Goal: Task Accomplishment & Management: Complete application form

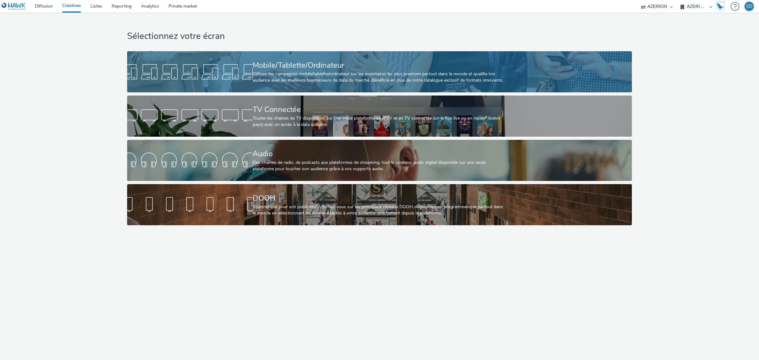
click at [264, 82] on div "Diffuse tes campagnes mobile/tablette/ordinateur sur les inventaires les plus p…" at bounding box center [378, 77] width 251 height 13
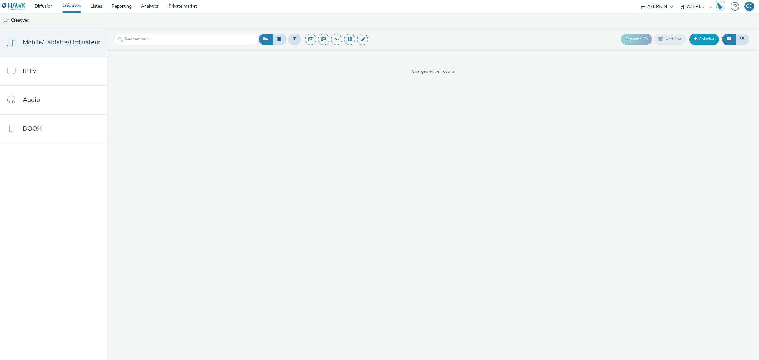
click at [710, 40] on link "Créative" at bounding box center [703, 39] width 29 height 11
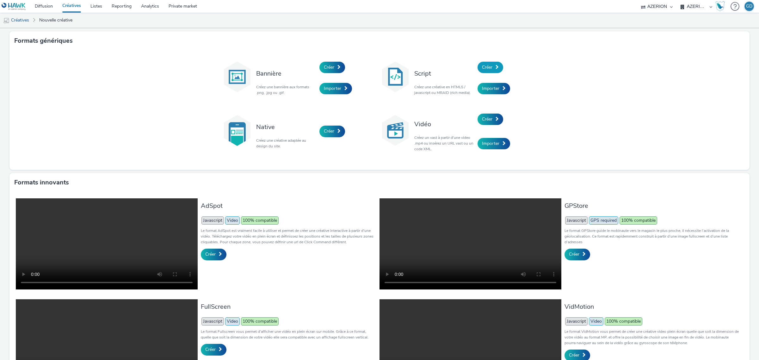
click at [482, 68] on span "Créer" at bounding box center [487, 67] width 10 height 6
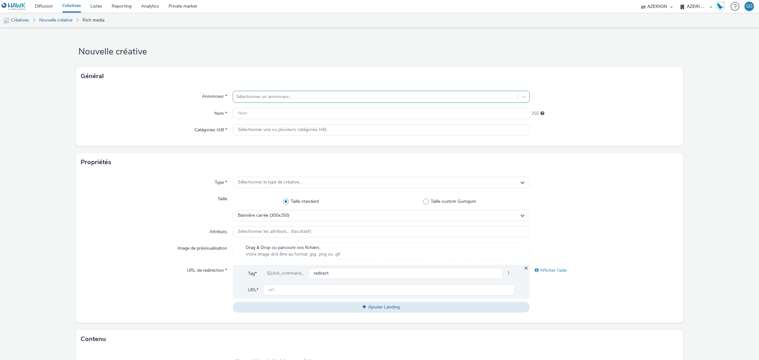
click at [329, 95] on div at bounding box center [375, 97] width 278 height 8
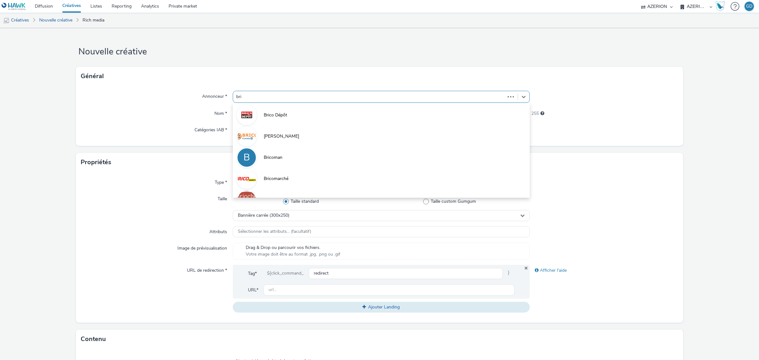
type input "bric"
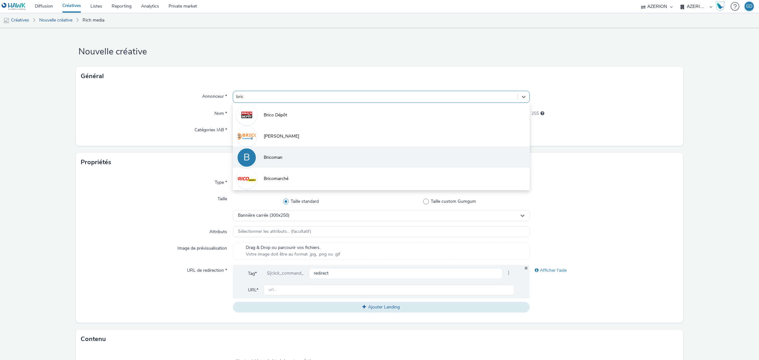
click at [266, 156] on span "Bricoman" at bounding box center [273, 157] width 19 height 6
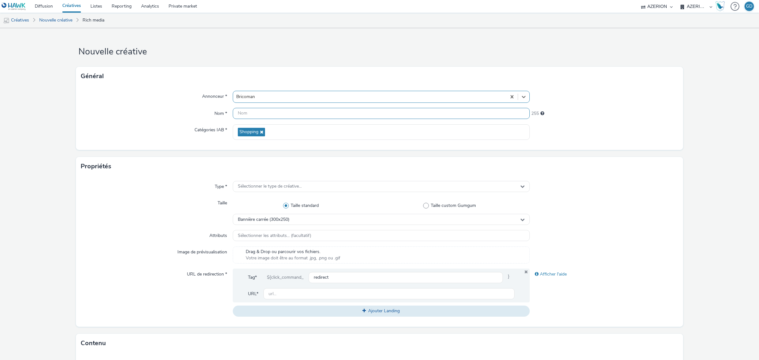
click at [257, 114] on input "text" at bounding box center [381, 113] width 297 height 11
type input "Ban_Bricoman_Oct25"
click at [282, 187] on span "Sélectionner le type de créative..." at bounding box center [270, 186] width 64 height 5
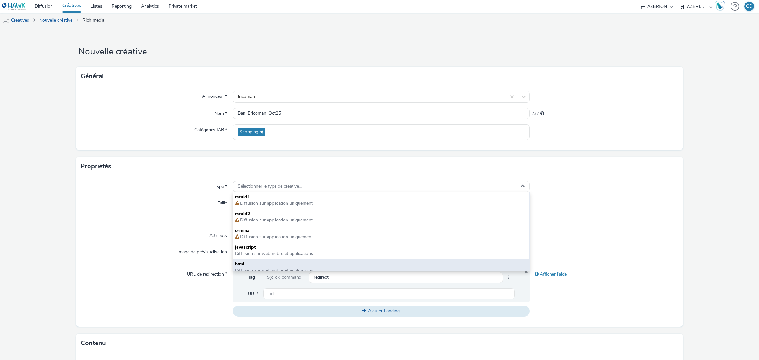
click at [270, 268] on span "Diffusion sur webmobile et applications" at bounding box center [274, 270] width 78 height 6
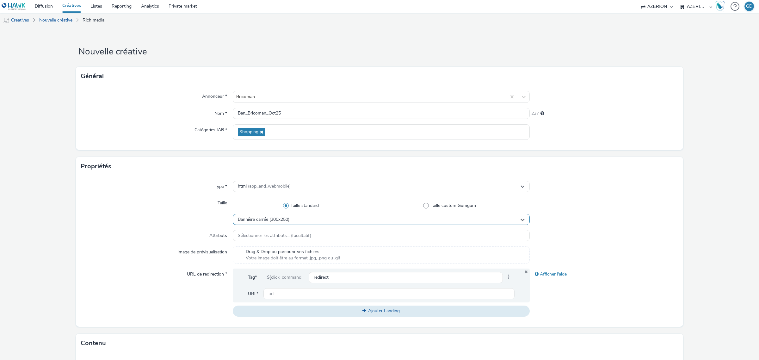
click at [313, 219] on div "Bannière carrée (300x250)" at bounding box center [381, 219] width 297 height 11
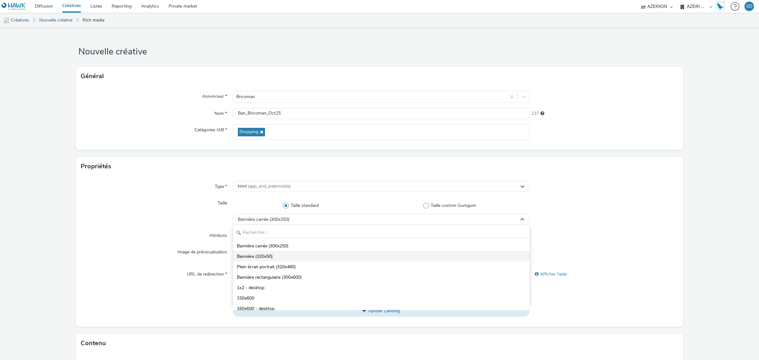
click at [309, 255] on li "Bannière (320x50)" at bounding box center [381, 256] width 296 height 10
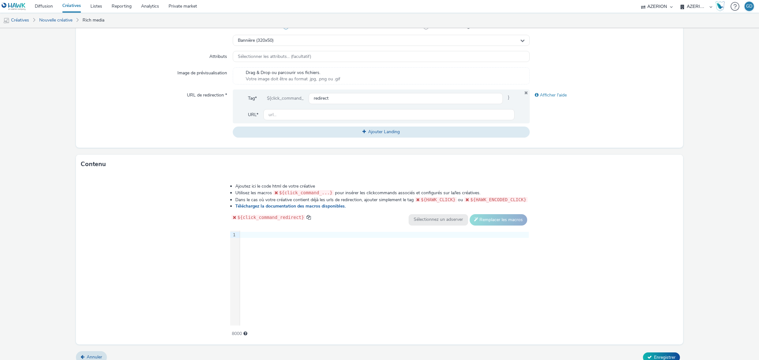
scroll to position [186, 0]
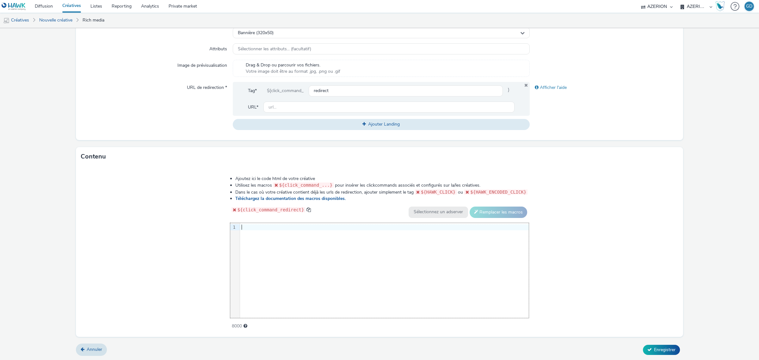
click at [306, 242] on div "9 1 ›" at bounding box center [379, 270] width 299 height 95
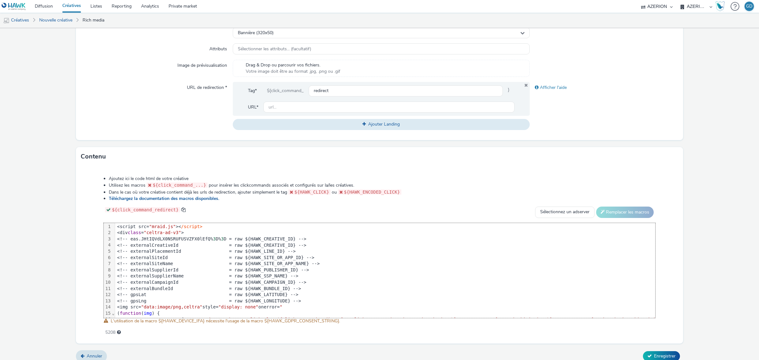
scroll to position [0, 0]
click at [306, 108] on input "text" at bounding box center [388, 106] width 251 height 11
type input "[URL][DOMAIN_NAME]"
click at [604, 163] on div "Contenu" at bounding box center [379, 156] width 607 height 19
click at [669, 353] on span "Enregistrer" at bounding box center [664, 356] width 21 height 6
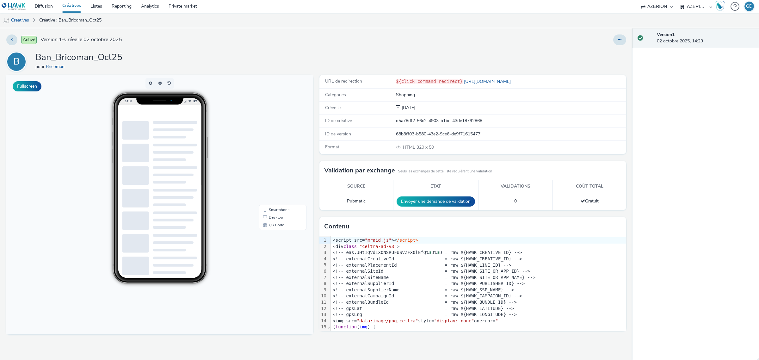
click at [67, 55] on h1 "Ban_Bricoman_Oct25" at bounding box center [78, 58] width 87 height 12
copy h1 "Ban_Bricoman_Oct25"
click at [28, 21] on link "Créatives" at bounding box center [16, 20] width 32 height 15
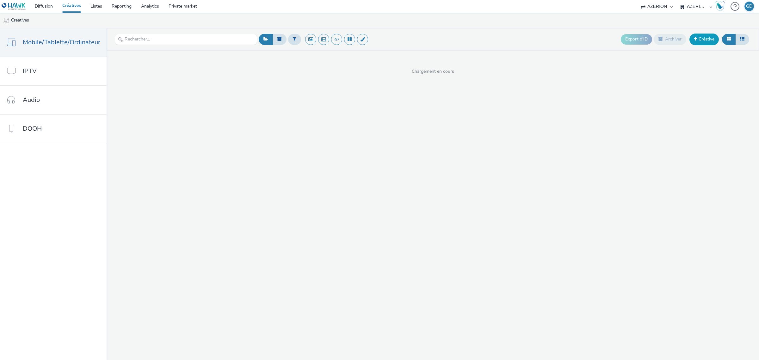
click at [702, 41] on link "Créative" at bounding box center [703, 39] width 29 height 11
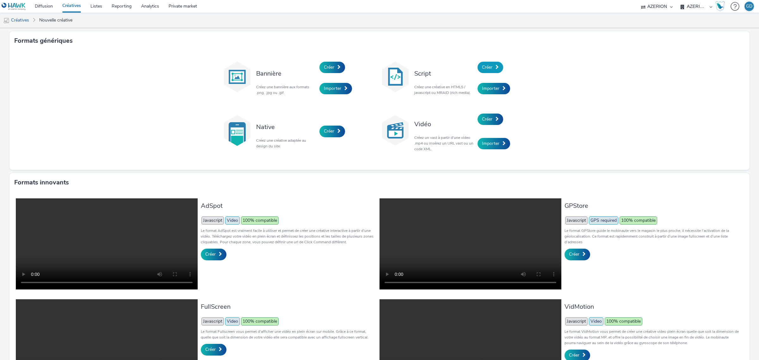
click at [496, 66] on link "Créer" at bounding box center [490, 67] width 26 height 11
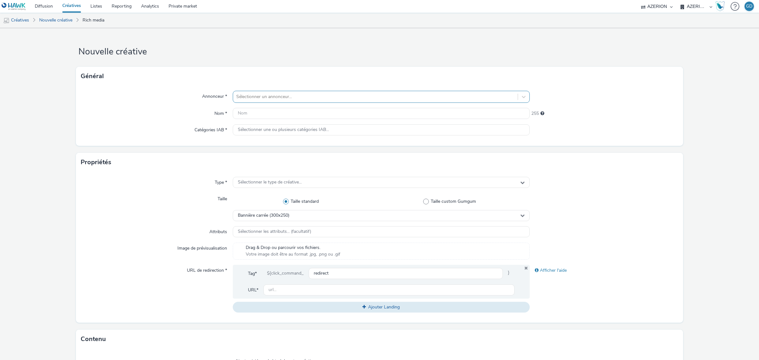
click at [304, 98] on div at bounding box center [375, 97] width 278 height 8
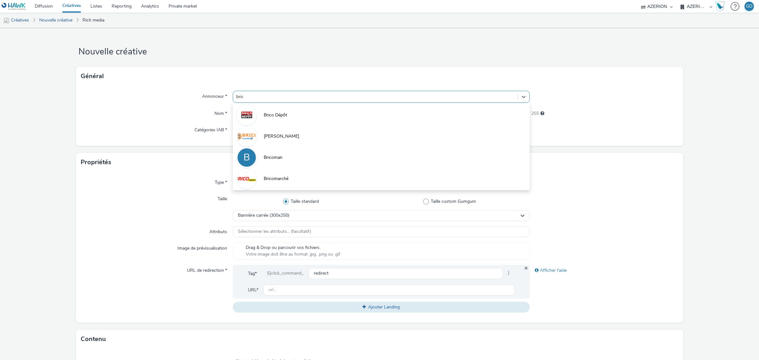
type input "brico"
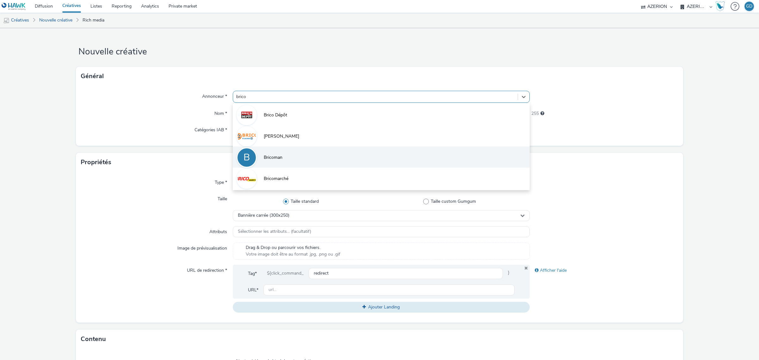
click at [291, 155] on li "B Bricoman" at bounding box center [381, 156] width 297 height 21
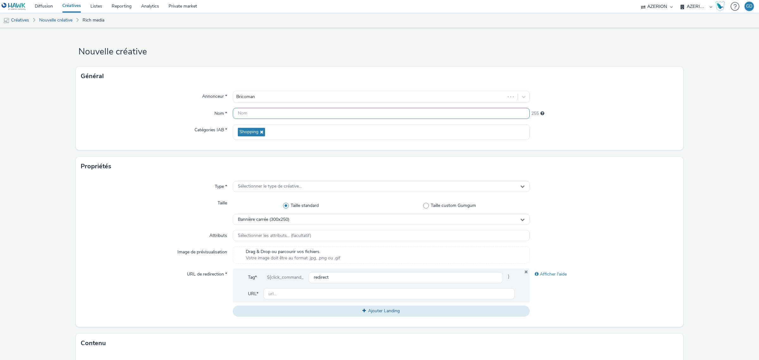
click at [280, 114] on input "text" at bounding box center [381, 113] width 297 height 11
paste input "Ban_Bricoman_Oct25"
drag, startPoint x: 244, startPoint y: 115, endPoint x: 211, endPoint y: 112, distance: 32.7
click at [214, 113] on div "Nom * Ban_Bricoman_Oct25 237" at bounding box center [379, 113] width 597 height 11
type input "MPU_Bricoman_Oct25"
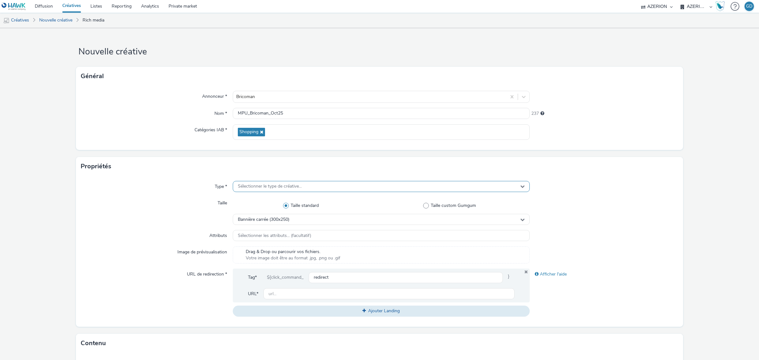
click at [261, 183] on div "Sélectionner le type de créative..." at bounding box center [381, 186] width 297 height 11
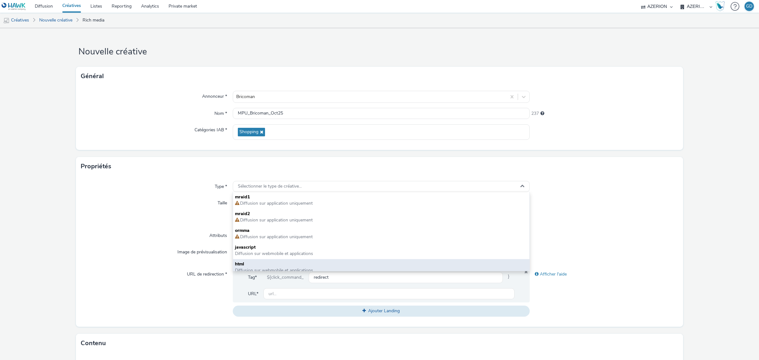
click at [258, 266] on span "html" at bounding box center [381, 264] width 292 height 6
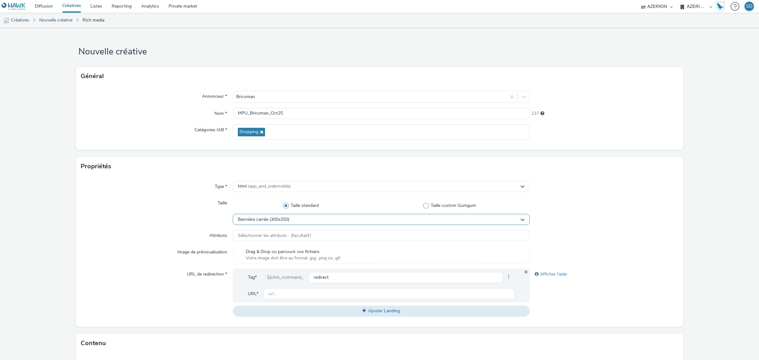
click at [287, 222] on div "Bannière carrée (300x250)" at bounding box center [381, 219] width 297 height 11
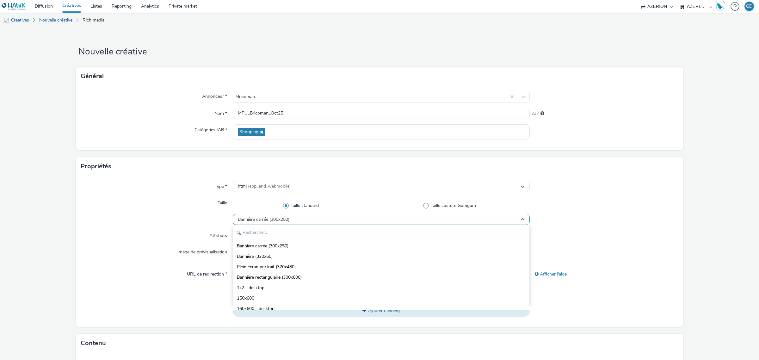
click at [287, 222] on div "Bannière carrée (300x250)" at bounding box center [381, 219] width 297 height 11
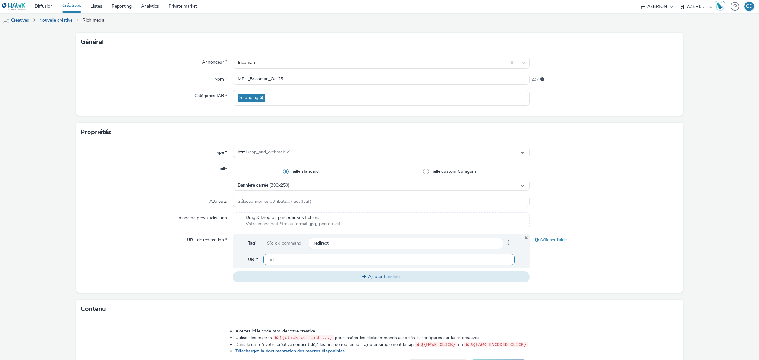
scroll to position [79, 0]
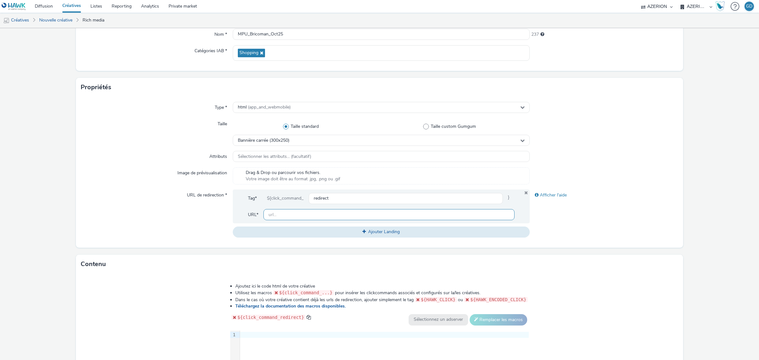
click at [312, 216] on input "text" at bounding box center [388, 214] width 251 height 11
type input "[URL][DOMAIN_NAME]"
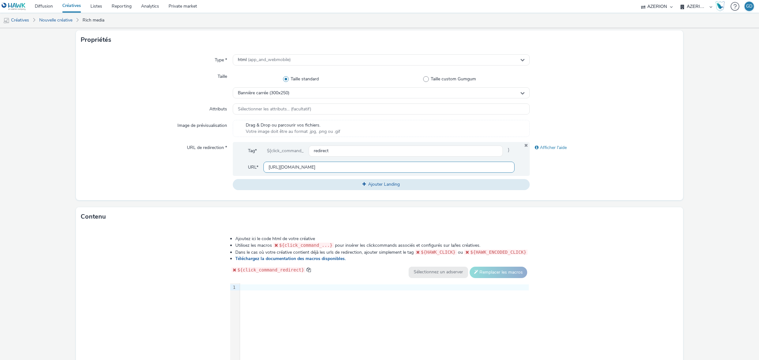
scroll to position [186, 0]
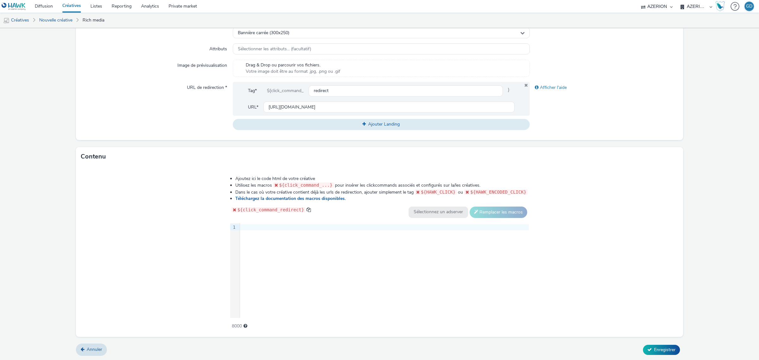
click at [296, 234] on div "9 1 ›" at bounding box center [379, 270] width 299 height 95
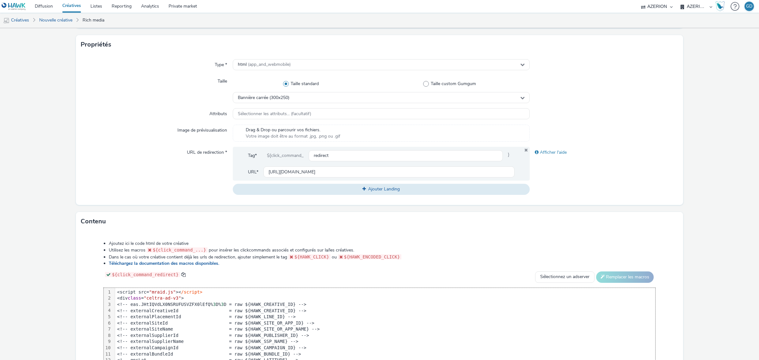
scroll to position [193, 0]
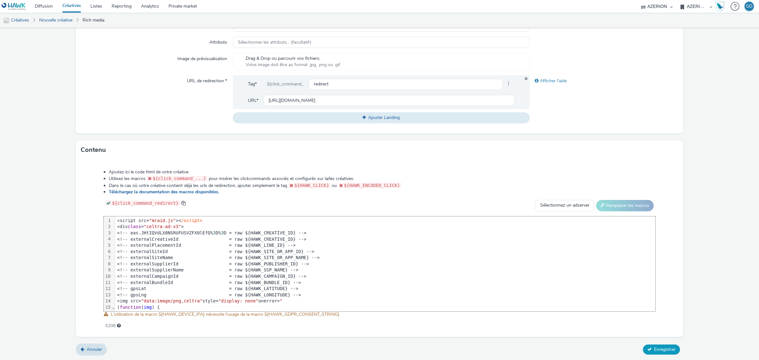
click at [650, 345] on button "Enregistrer" at bounding box center [661, 349] width 37 height 10
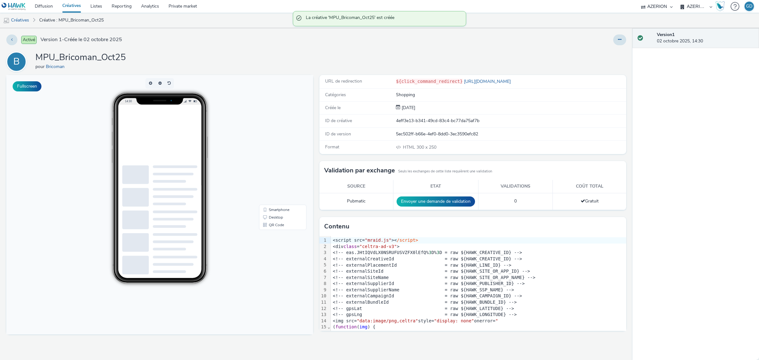
click at [81, 53] on h1 "MPU_Bricoman_Oct25" at bounding box center [80, 58] width 90 height 12
copy h1 "MPU_Bricoman_Oct25"
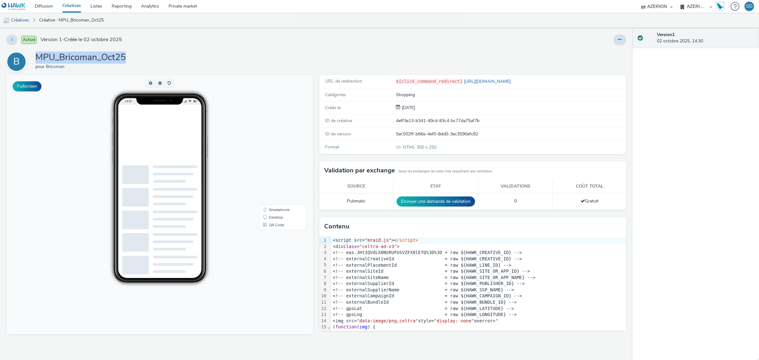
click at [79, 6] on link "Créatives" at bounding box center [72, 6] width 28 height 13
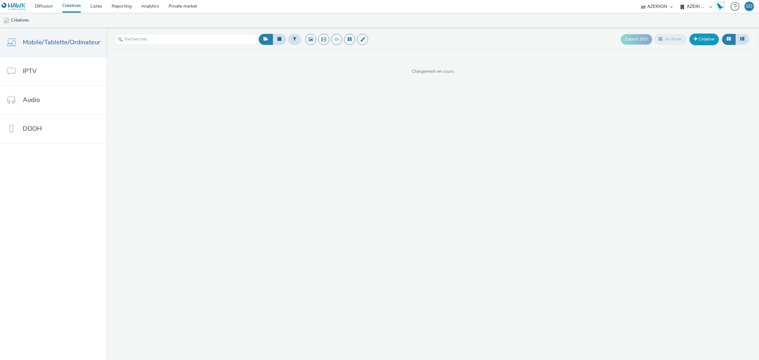
click at [702, 34] on link "Créative" at bounding box center [703, 39] width 29 height 11
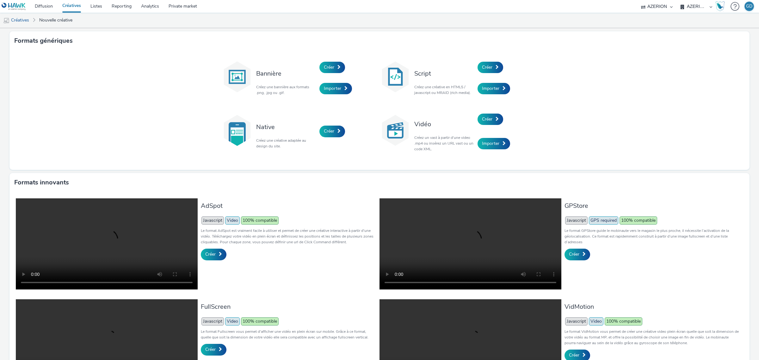
click at [492, 61] on div "Créer" at bounding box center [507, 67] width 60 height 21
click at [492, 62] on link "Créer" at bounding box center [490, 67] width 26 height 11
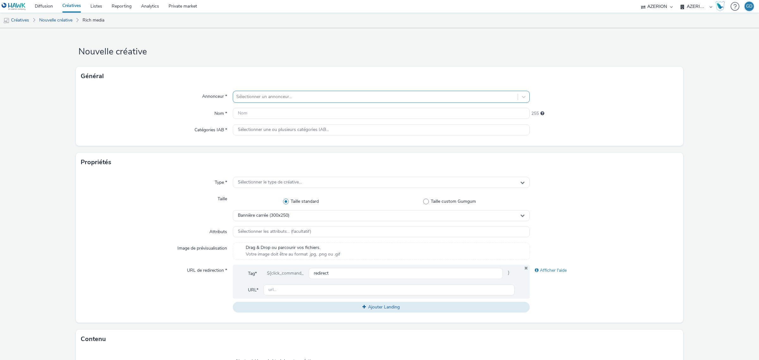
click at [347, 100] on div at bounding box center [375, 97] width 278 height 8
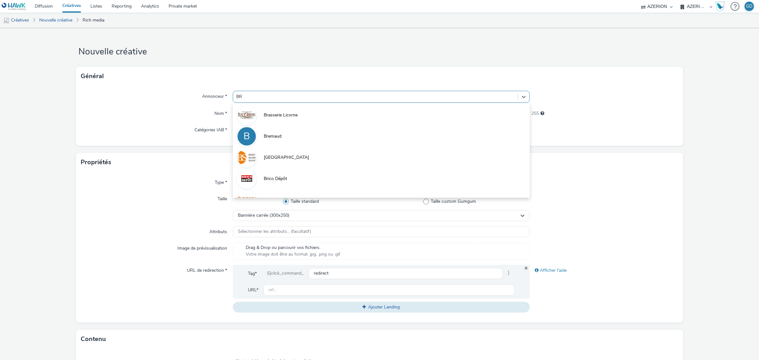
type input "BRI"
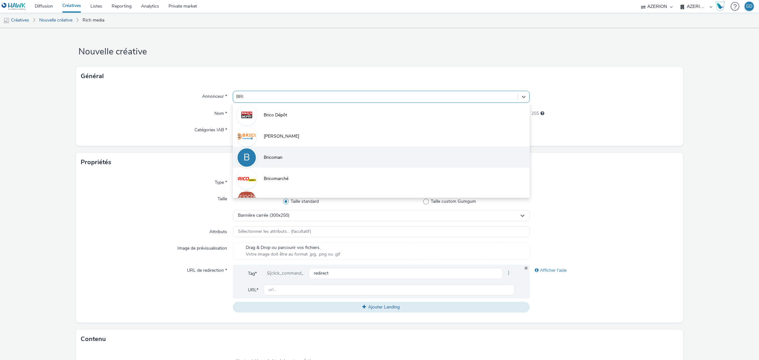
click at [273, 157] on span "Bricoman" at bounding box center [273, 157] width 19 height 6
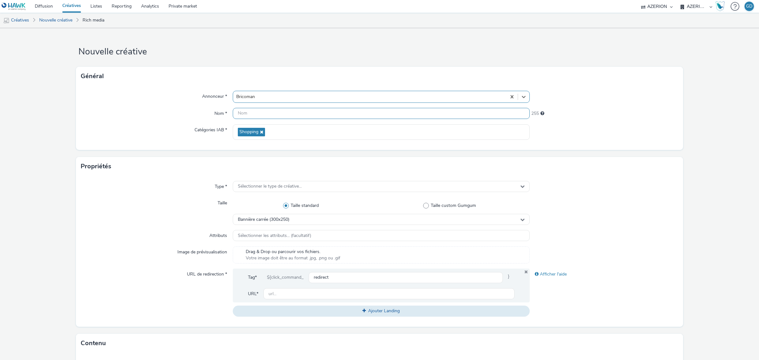
click at [266, 114] on input "text" at bounding box center [381, 113] width 297 height 11
paste input "MPU_Bricoman_Oct25"
drag, startPoint x: 244, startPoint y: 114, endPoint x: 172, endPoint y: 105, distance: 73.3
click at [172, 105] on div "Annonceur * Bricoman Nom * MPU_Bricoman_Oct25 237 Catégories IAB * Shopping" at bounding box center [379, 118] width 607 height 64
type input "Inter_Bricoman_Oct25"
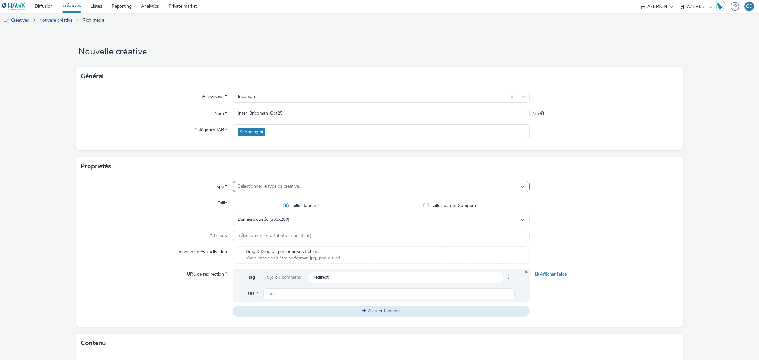
click at [293, 189] on span "Sélectionner le type de créative..." at bounding box center [270, 186] width 64 height 5
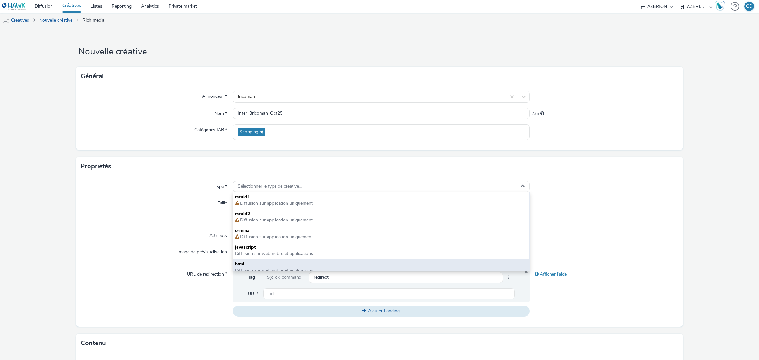
click at [279, 265] on span "html" at bounding box center [381, 264] width 292 height 6
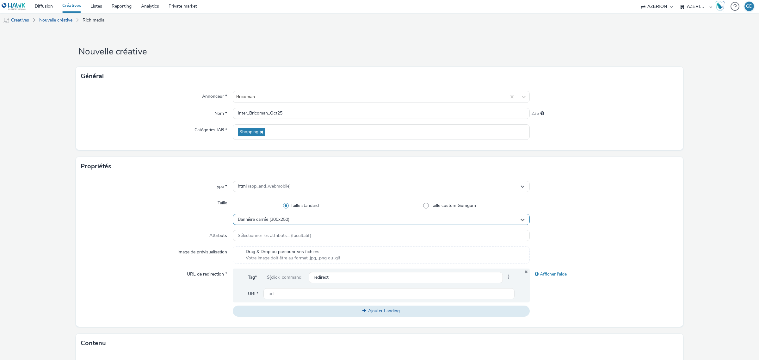
click at [296, 222] on div "Bannière carrée (300x250)" at bounding box center [381, 219] width 297 height 11
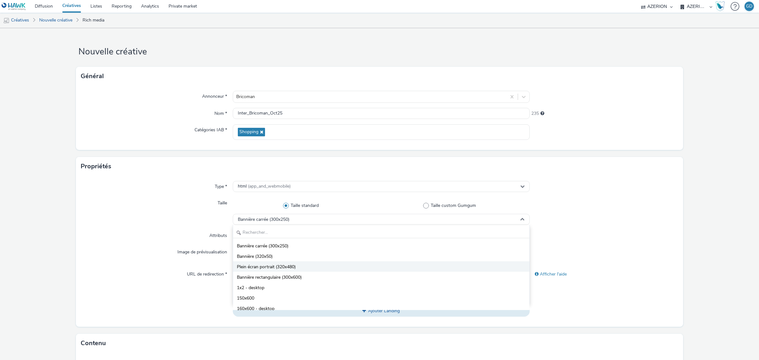
click at [329, 266] on li "Plein écran portrait (320x480)" at bounding box center [381, 266] width 296 height 10
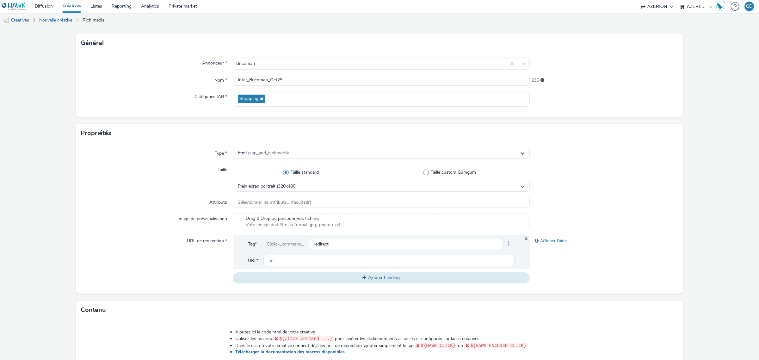
scroll to position [79, 0]
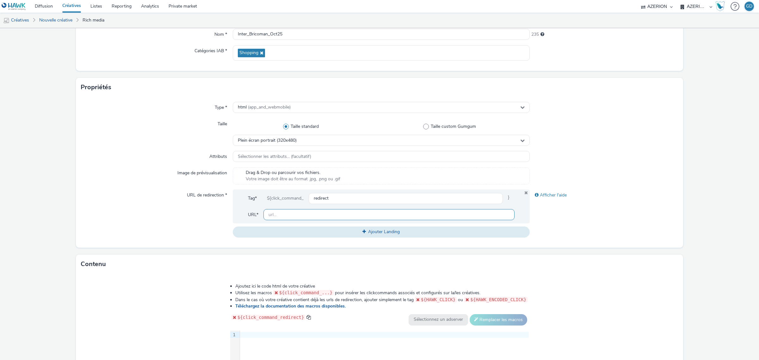
click at [290, 215] on input "text" at bounding box center [388, 214] width 251 height 11
type input "[URL][DOMAIN_NAME]"
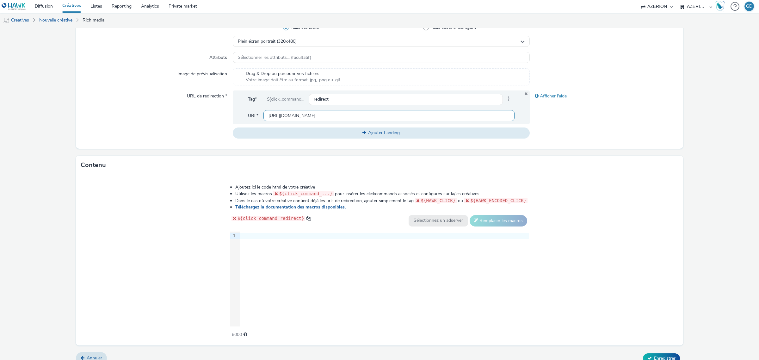
scroll to position [186, 0]
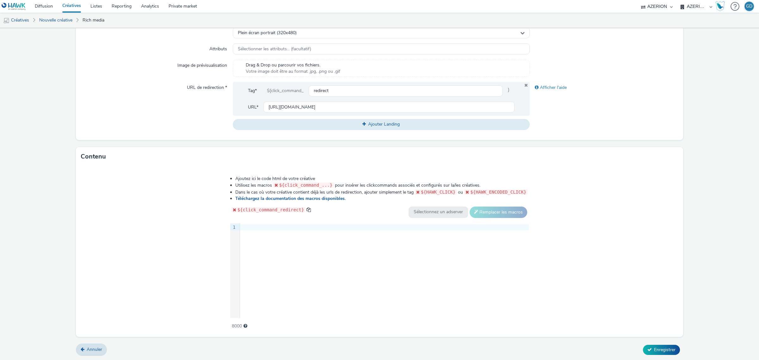
click at [239, 223] on div "Ajoutez ici le code html de votre créative Utilisez les macros ${click_command_…" at bounding box center [379, 248] width 344 height 155
click at [255, 233] on div "9 1 ›" at bounding box center [379, 270] width 299 height 95
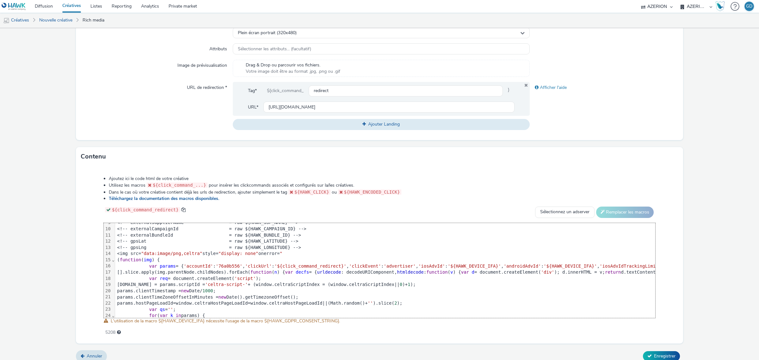
scroll to position [51, 0]
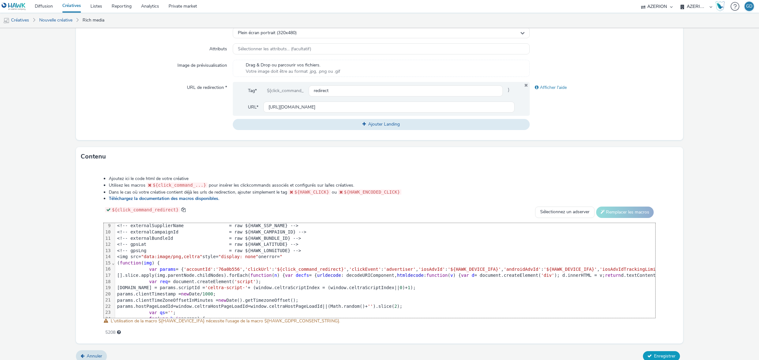
click at [654, 353] on span "Enregistrer" at bounding box center [664, 356] width 21 height 6
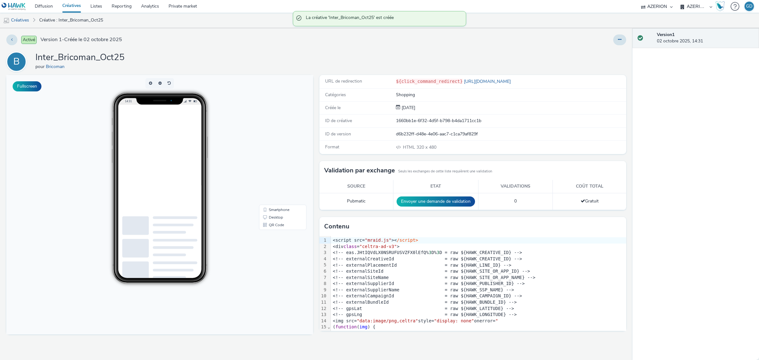
click at [75, 6] on link "Créatives" at bounding box center [72, 6] width 28 height 13
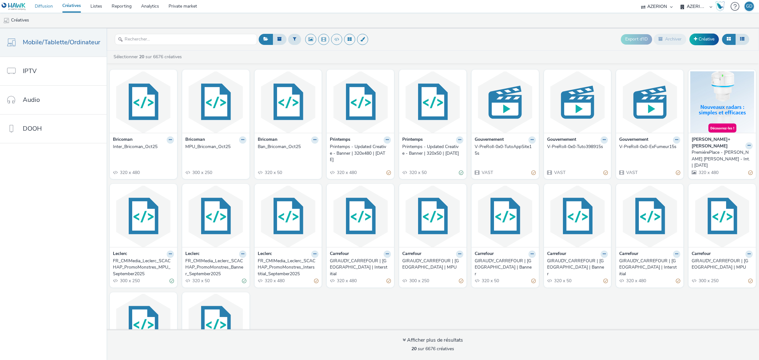
click at [37, 9] on link "Diffusion" at bounding box center [43, 6] width 27 height 13
